Goal: Check status: Check status

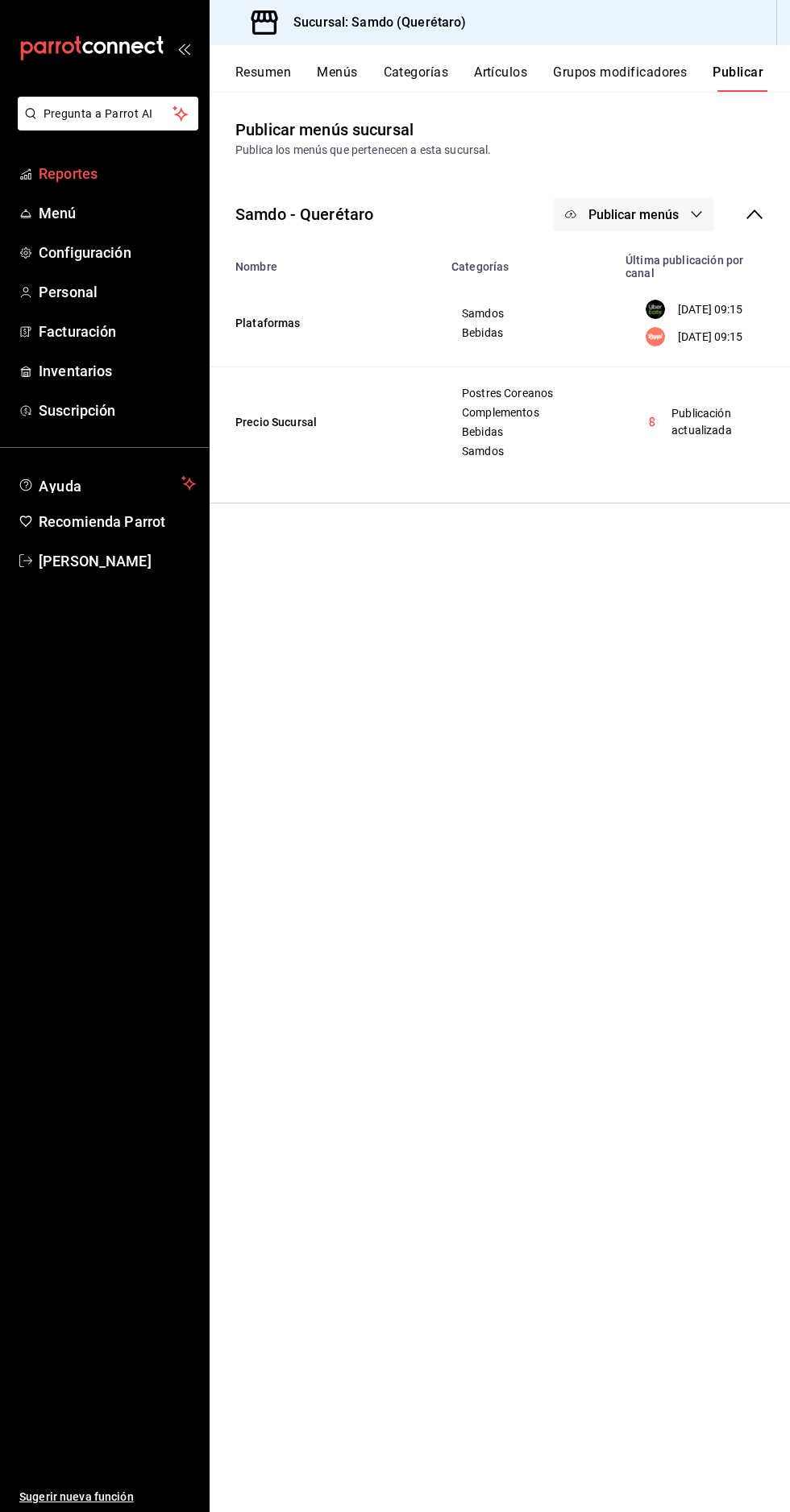
click at [145, 165] on span "Reportes" at bounding box center [117, 173] width 157 height 22
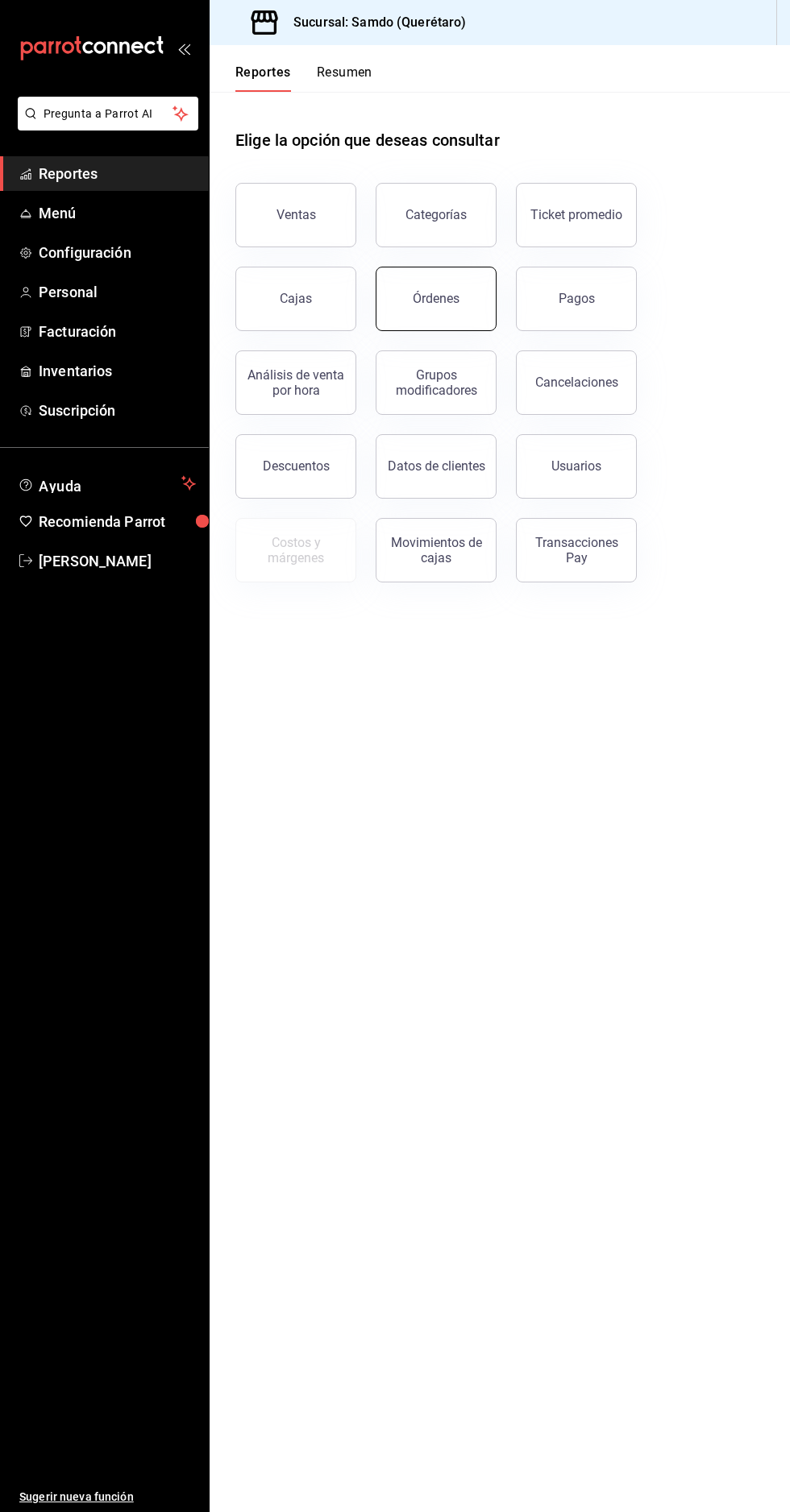
click at [461, 313] on button "Órdenes" at bounding box center [436, 298] width 121 height 65
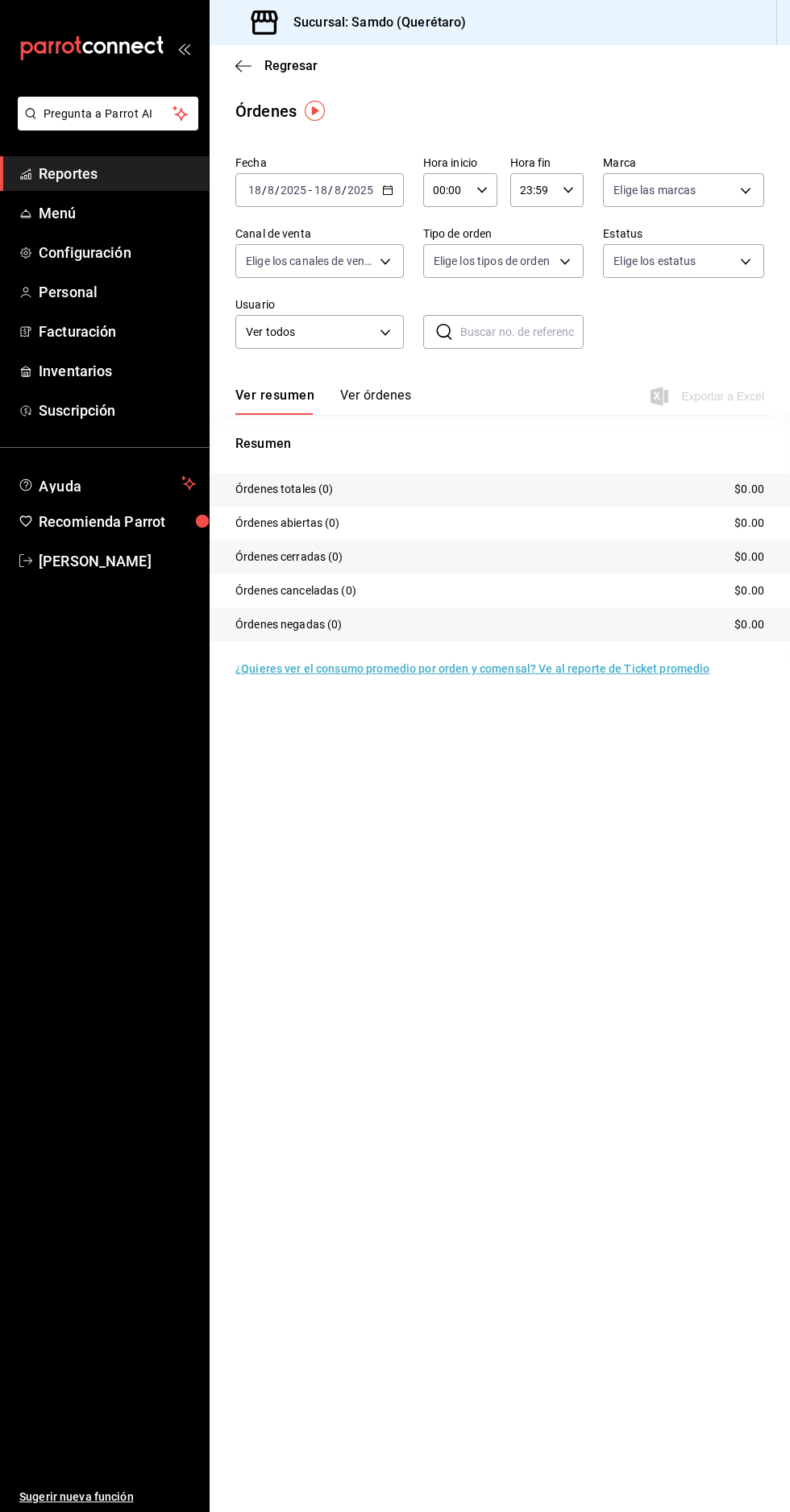
click at [331, 185] on span "/" at bounding box center [329, 190] width 4 height 13
click at [329, 235] on span "Hoy" at bounding box center [312, 239] width 125 height 17
